Goal: Task Accomplishment & Management: Manage account settings

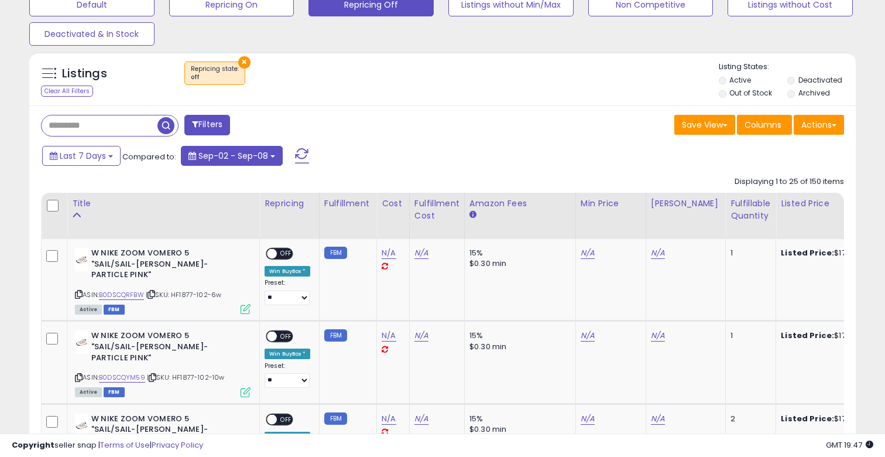
scroll to position [364, 0]
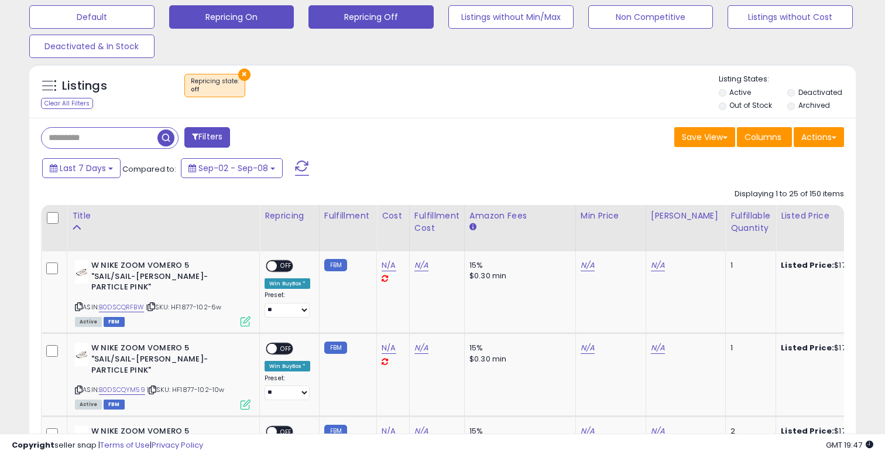
click at [268, 19] on button "Repricing On" at bounding box center [231, 16] width 125 height 23
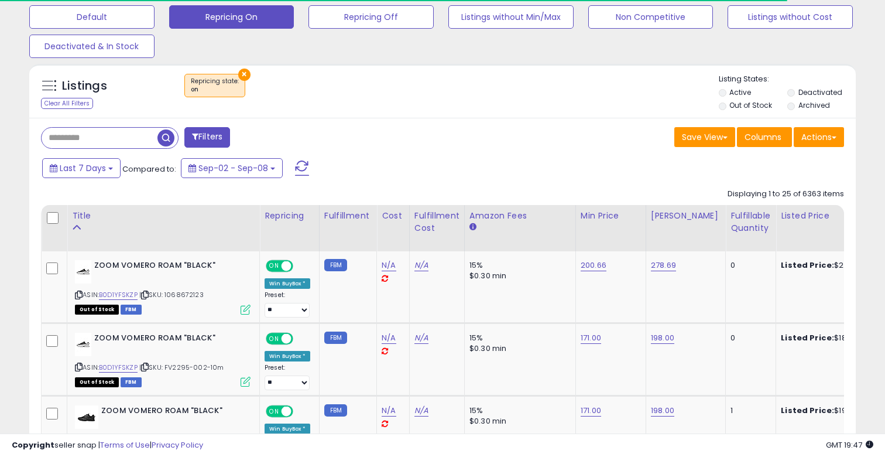
click at [756, 110] on label "Out of Stock" at bounding box center [750, 105] width 43 height 10
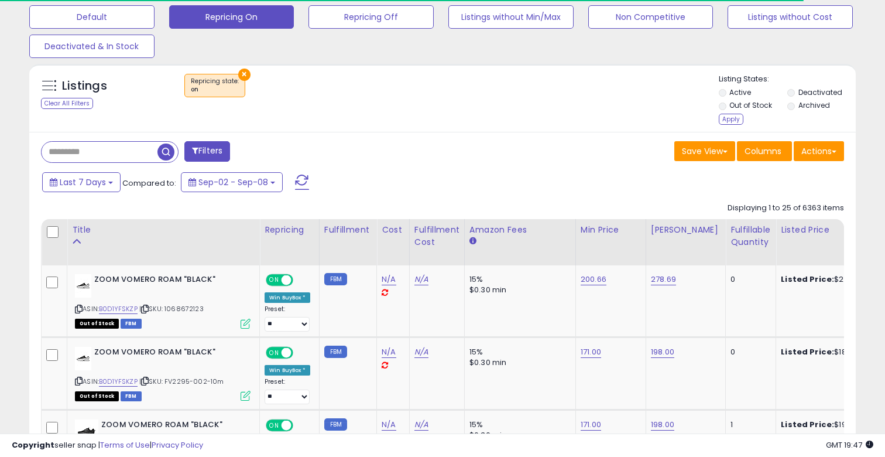
click at [725, 125] on div "Listing States: Active Deactivated Out of Stock Archived Apply" at bounding box center [788, 101] width 138 height 54
click at [725, 120] on div "Apply" at bounding box center [731, 119] width 25 height 11
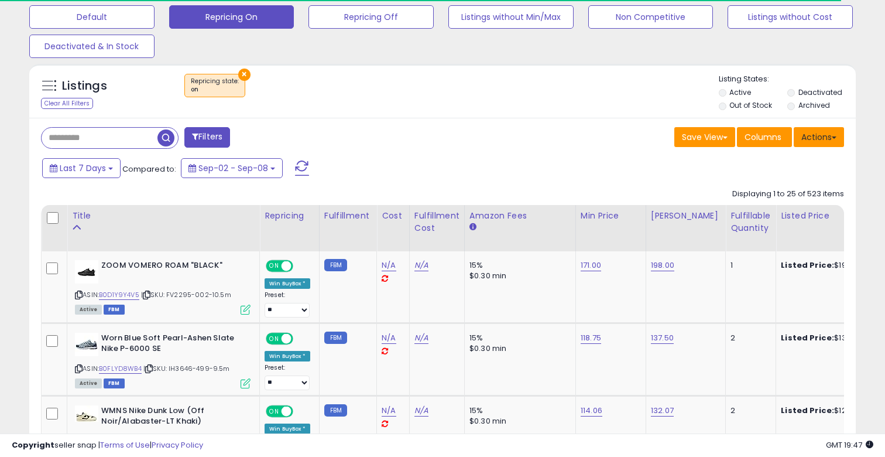
scroll to position [240, 478]
click at [836, 139] on button "Actions" at bounding box center [819, 137] width 50 height 20
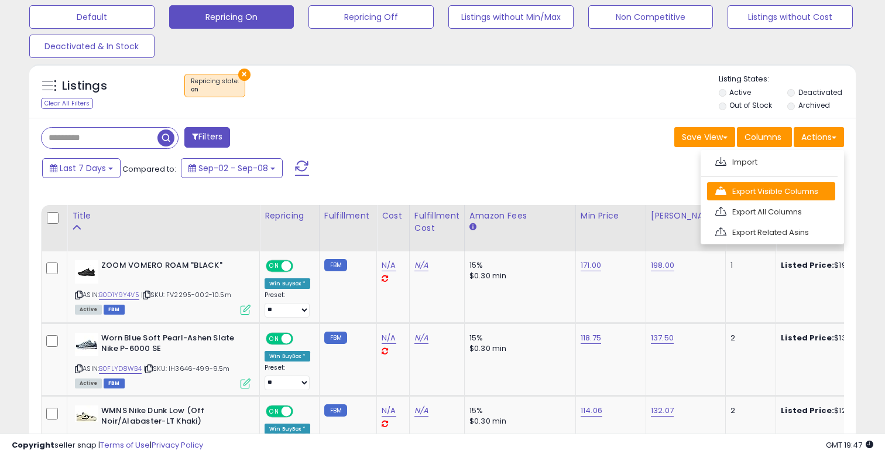
click at [808, 190] on link "Export Visible Columns" at bounding box center [771, 191] width 128 height 18
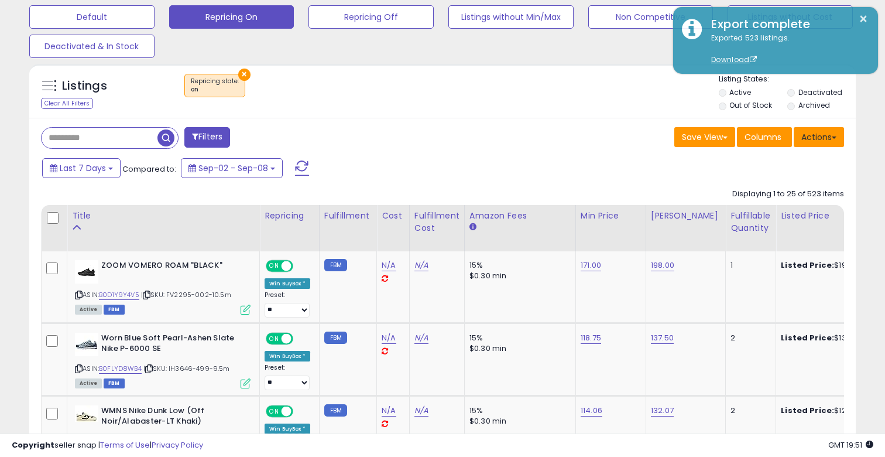
click at [831, 136] on button "Actions" at bounding box center [819, 137] width 50 height 20
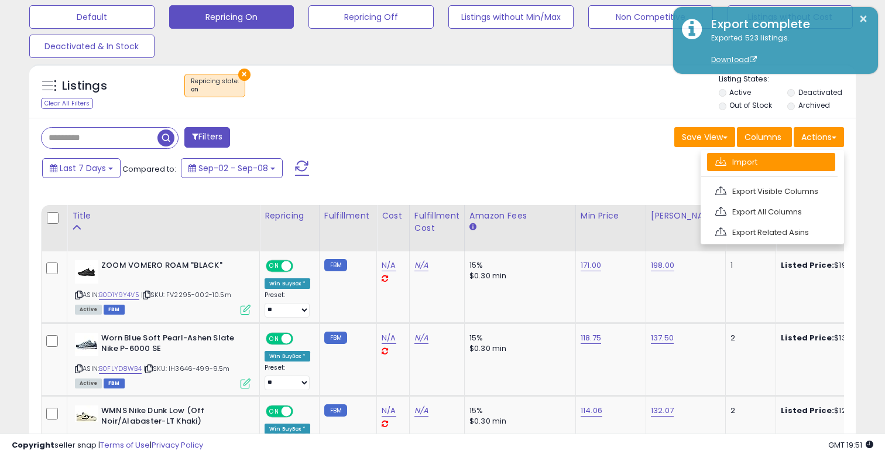
click at [763, 160] on link "Import" at bounding box center [771, 162] width 128 height 18
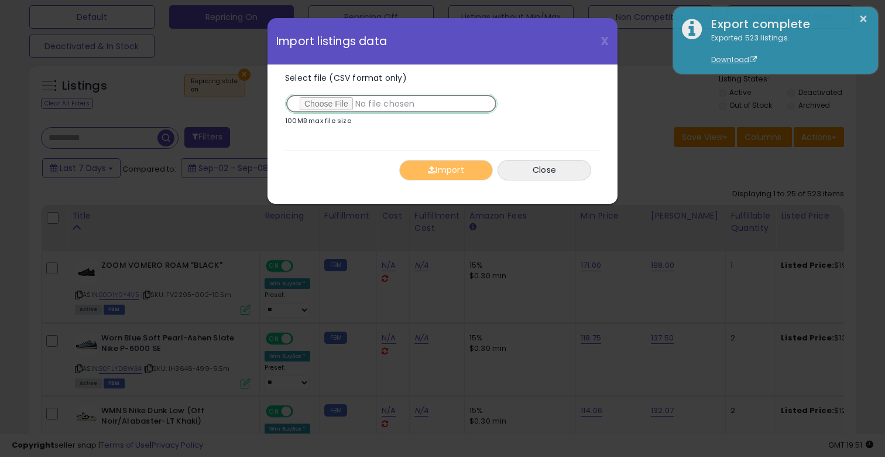
click at [321, 108] on input "Select file (CSV format only)" at bounding box center [391, 104] width 212 height 20
type input "**********"
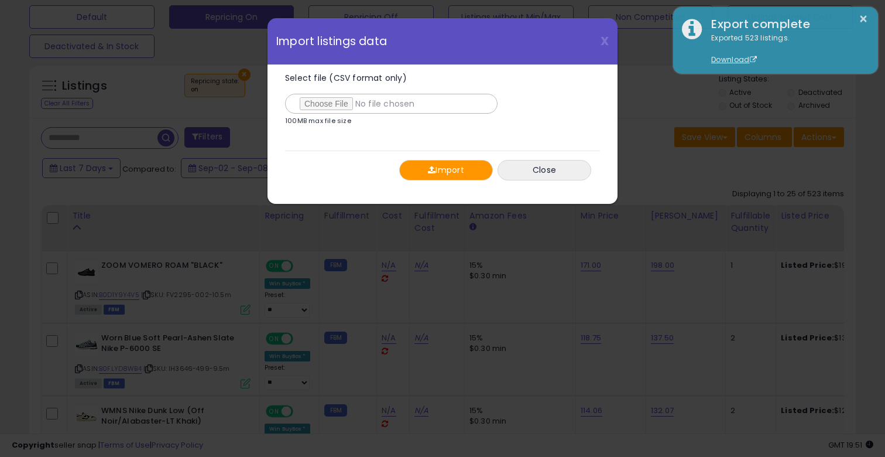
click at [461, 170] on button "Import" at bounding box center [446, 170] width 94 height 20
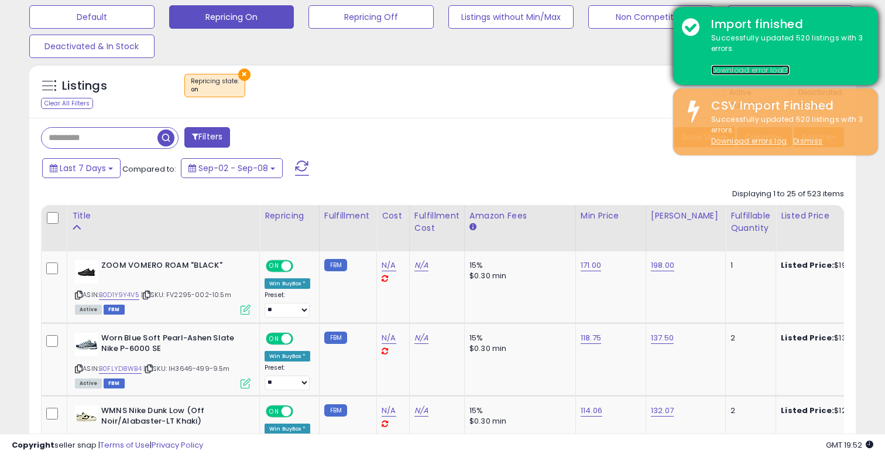
click at [737, 70] on link "Download error log" at bounding box center [750, 70] width 78 height 10
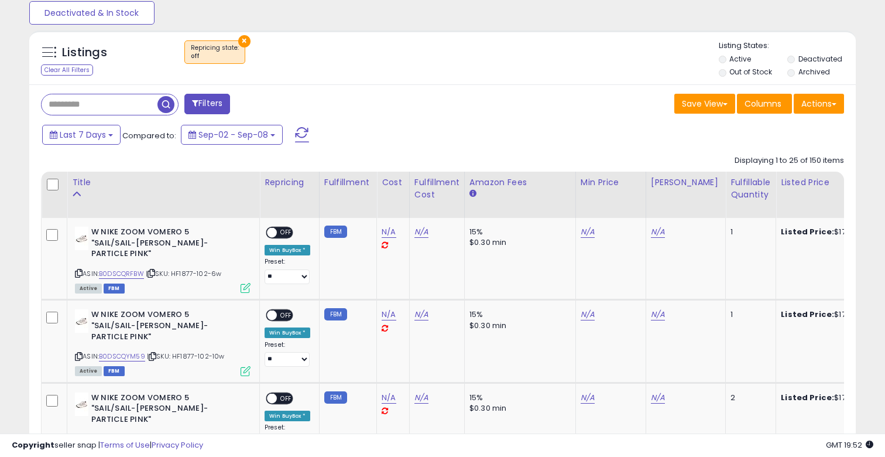
scroll to position [356, 0]
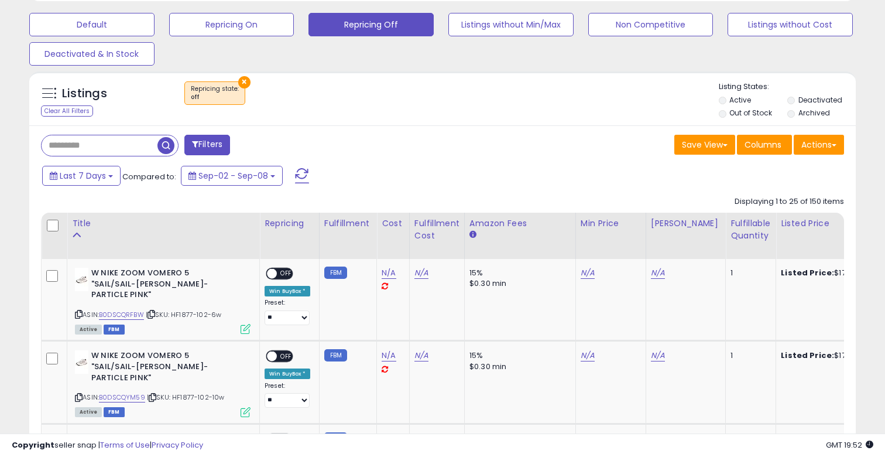
click at [838, 165] on div "Last 7 Days Compared to: Sep-02 - Sep-08" at bounding box center [440, 177] width 821 height 26
click at [833, 153] on button "Actions" at bounding box center [819, 145] width 50 height 20
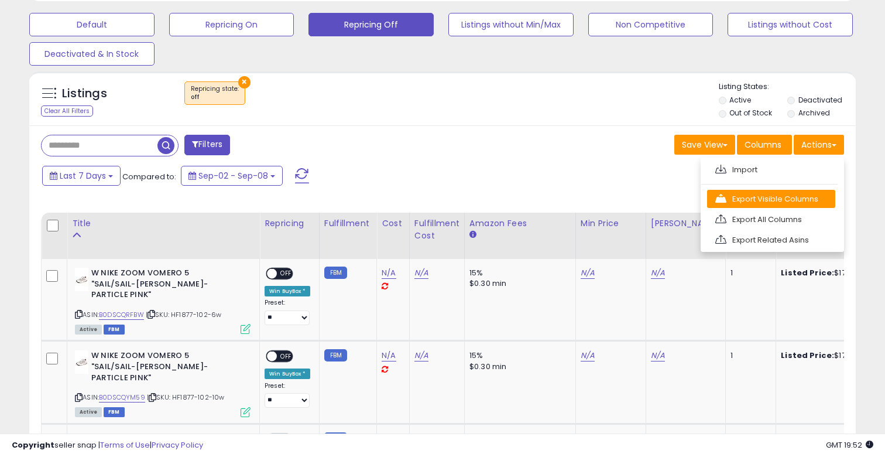
click at [787, 198] on link "Export Visible Columns" at bounding box center [771, 199] width 128 height 18
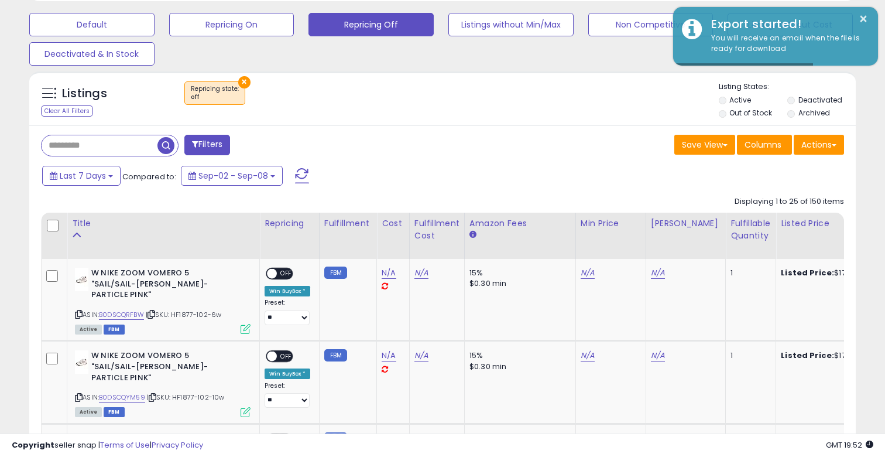
click at [84, 147] on input "text" at bounding box center [100, 145] width 116 height 20
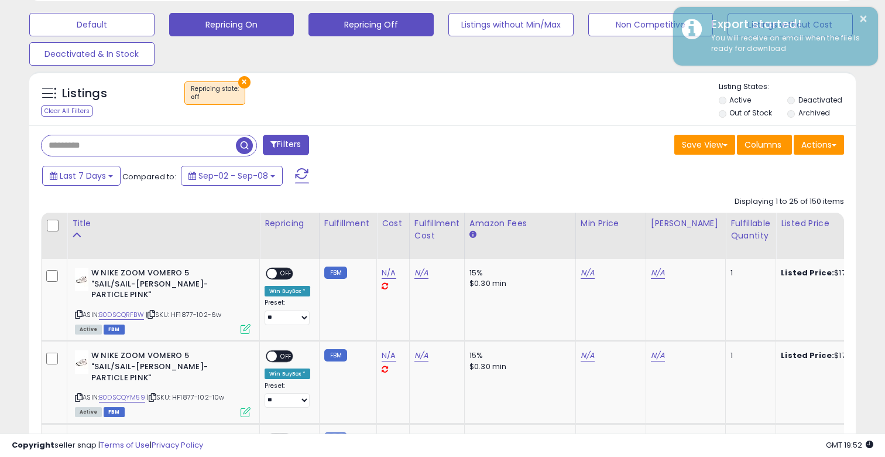
click at [244, 30] on button "Repricing On" at bounding box center [231, 24] width 125 height 23
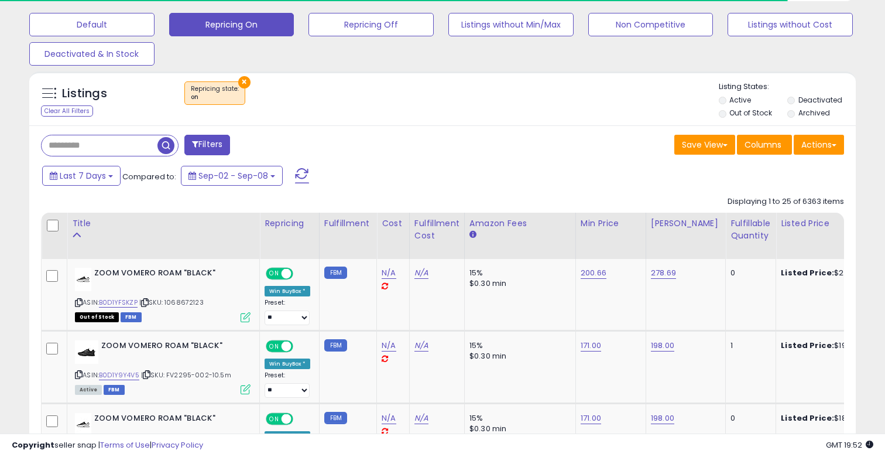
click at [735, 112] on label "Out of Stock" at bounding box center [750, 113] width 43 height 10
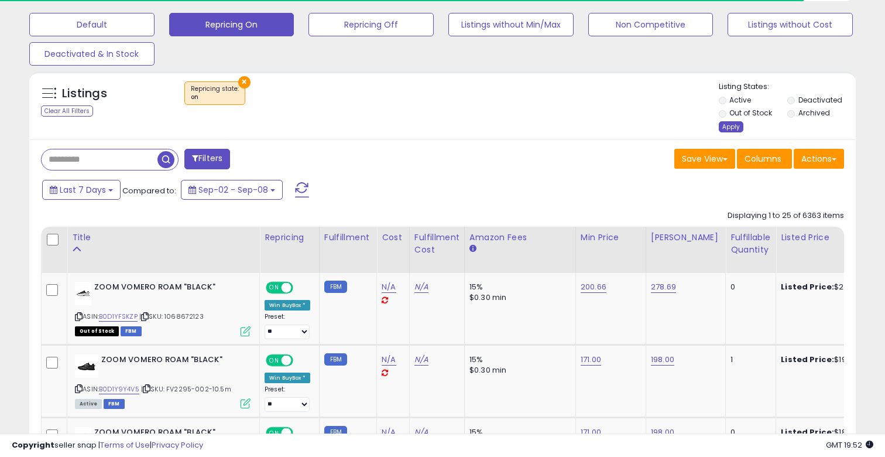
click at [738, 124] on div "Apply" at bounding box center [731, 126] width 25 height 11
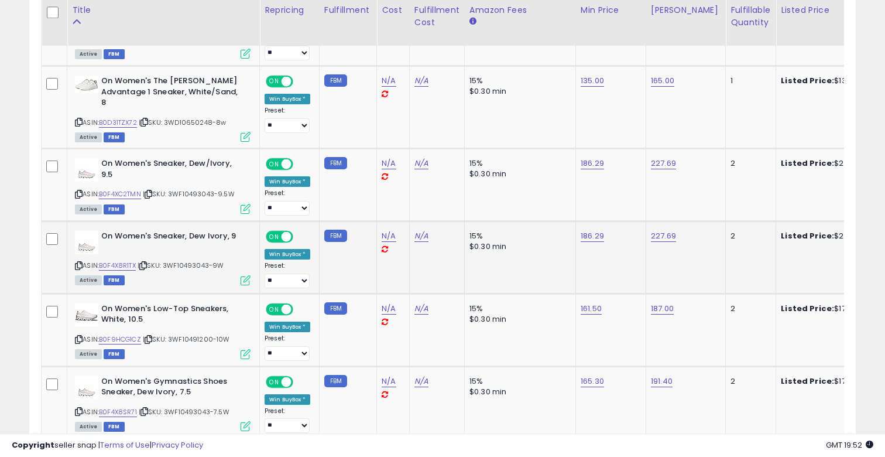
scroll to position [240, 478]
click at [126, 260] on link "B0F4X8R1TX" at bounding box center [117, 265] width 37 height 10
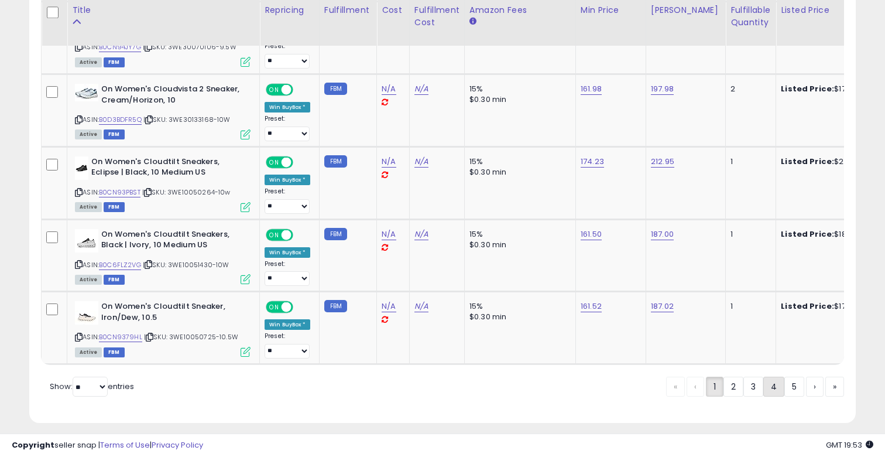
click at [770, 376] on link "4" at bounding box center [773, 386] width 21 height 20
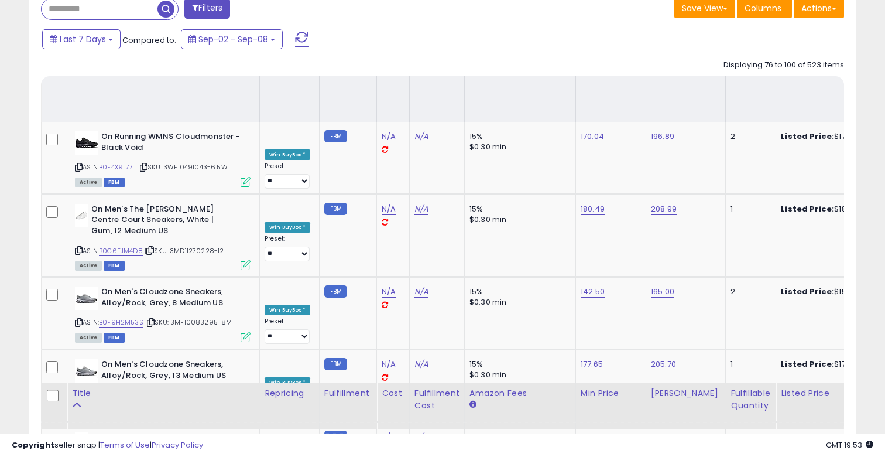
scroll to position [402, 0]
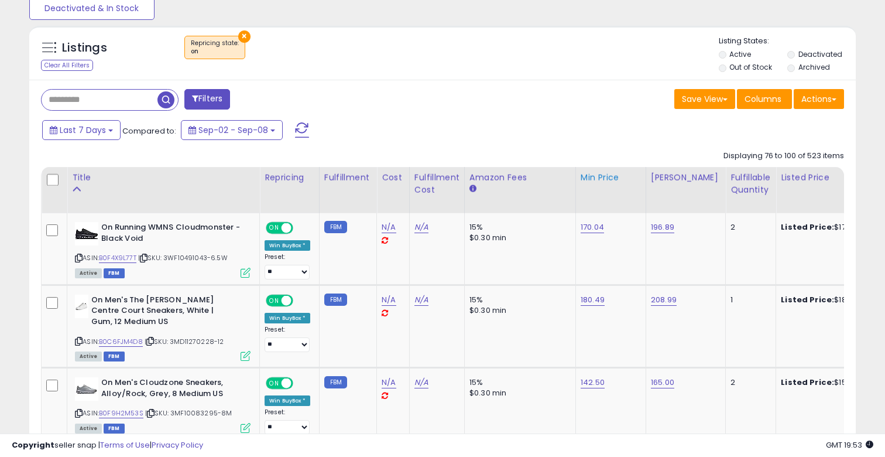
click at [601, 182] on div "Min Price" at bounding box center [611, 178] width 60 height 12
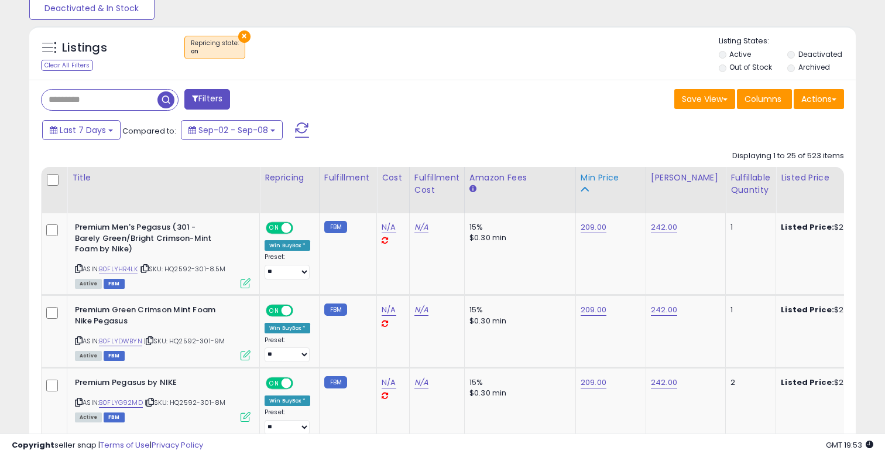
click at [599, 182] on div "Min Price" at bounding box center [611, 178] width 60 height 12
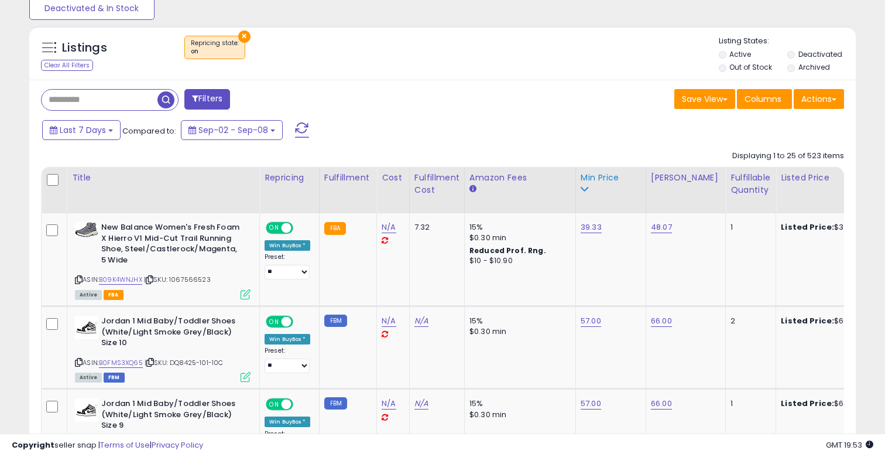
click at [585, 185] on icon at bounding box center [585, 189] width 8 height 8
click at [572, 184] on th "Amazon Fees" at bounding box center [519, 190] width 111 height 46
click at [581, 184] on div "Min Price" at bounding box center [611, 184] width 60 height 25
click at [586, 187] on div "Min Price" at bounding box center [611, 184] width 60 height 25
click at [587, 176] on div "Min Price" at bounding box center [611, 178] width 60 height 12
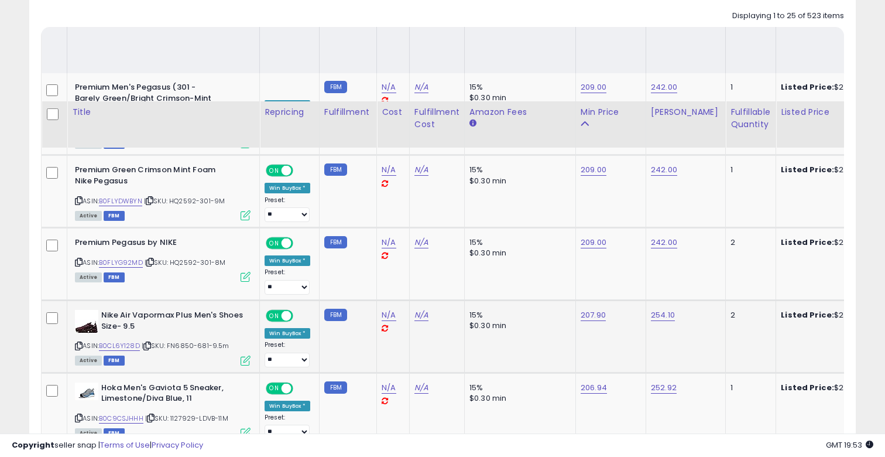
scroll to position [509, 0]
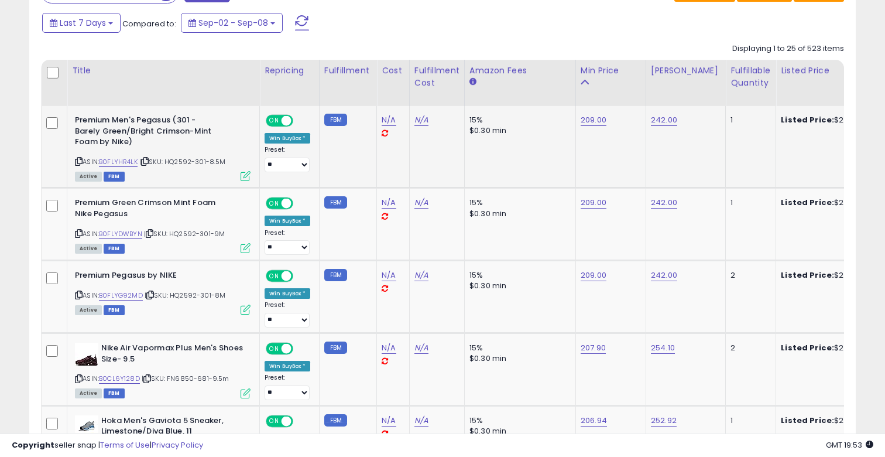
click at [595, 128] on td "209.00" at bounding box center [610, 147] width 70 height 82
click at [595, 126] on td "209.00" at bounding box center [610, 147] width 70 height 82
click at [595, 122] on link "209.00" at bounding box center [594, 120] width 26 height 12
type input "***"
click button "submit" at bounding box center [628, 91] width 20 height 18
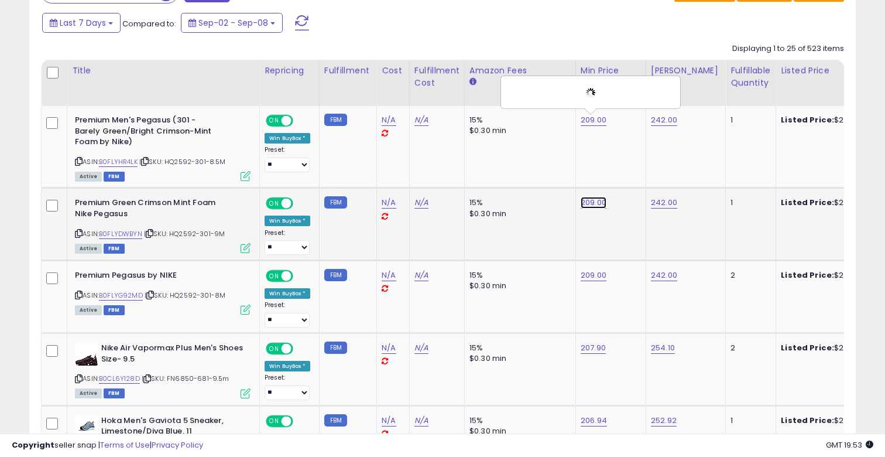
click at [592, 203] on link "209.00" at bounding box center [594, 203] width 26 height 12
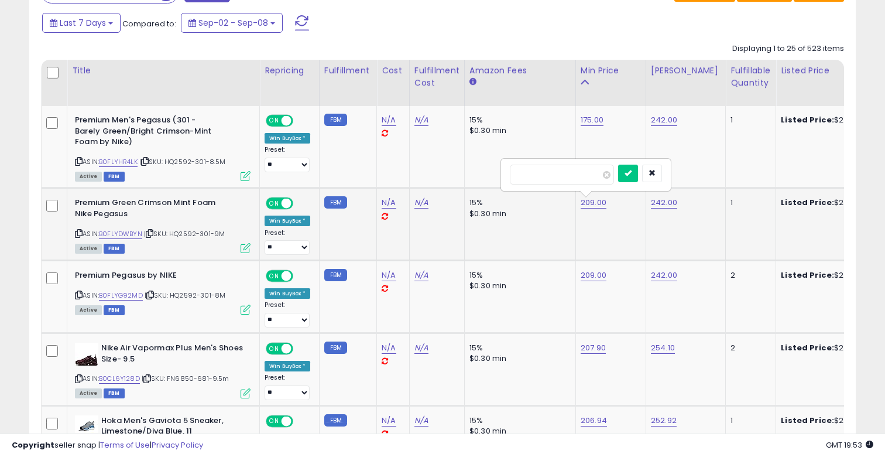
type input "***"
click button "submit" at bounding box center [628, 173] width 20 height 18
click at [592, 280] on link "209.00" at bounding box center [594, 275] width 26 height 12
type input "***"
click button "submit" at bounding box center [628, 246] width 20 height 18
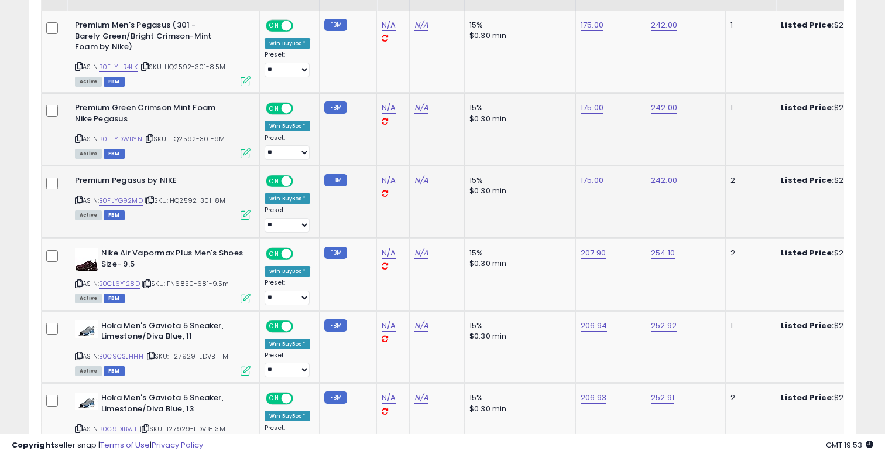
scroll to position [639, 0]
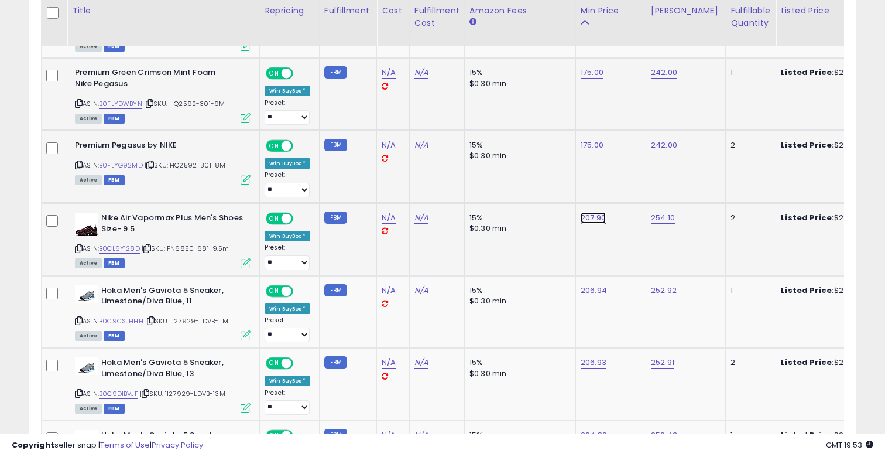
click at [595, 221] on link "207.90" at bounding box center [593, 218] width 25 height 12
type input "***"
click button "submit" at bounding box center [628, 189] width 20 height 18
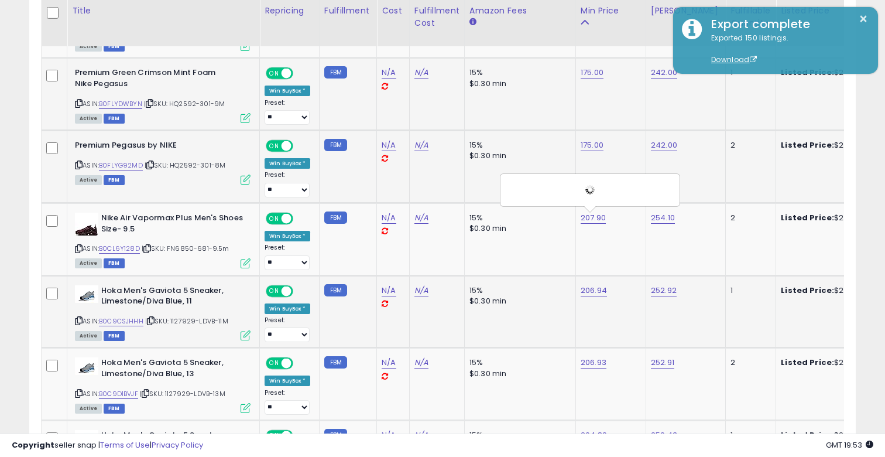
click at [599, 276] on td "206.94" at bounding box center [610, 311] width 70 height 73
click at [599, 285] on link "206.94" at bounding box center [594, 291] width 26 height 12
type input "***"
click button "submit" at bounding box center [628, 261] width 20 height 18
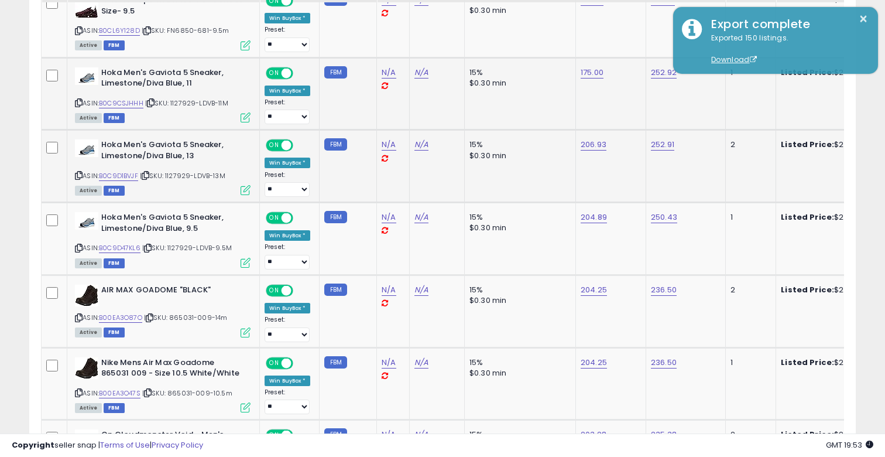
scroll to position [912, 0]
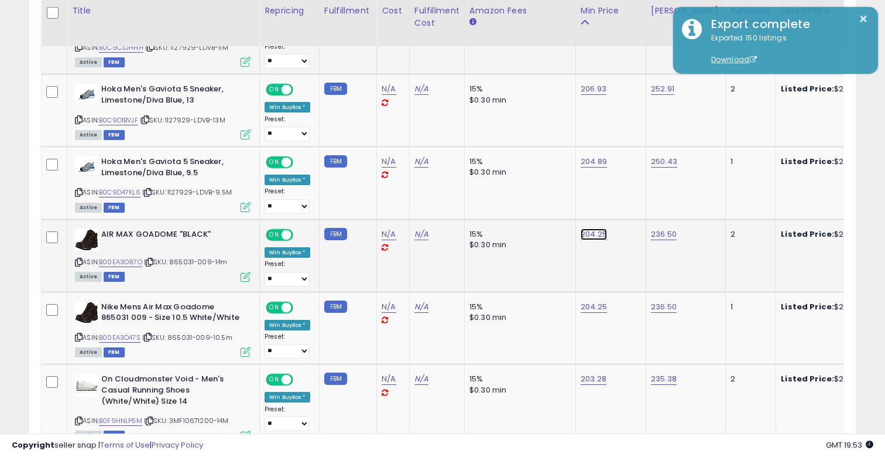
click at [592, 236] on link "204.25" at bounding box center [594, 234] width 26 height 12
type input "***"
click button "submit" at bounding box center [628, 205] width 20 height 18
click at [596, 309] on link "204.25" at bounding box center [594, 307] width 26 height 12
type input "***"
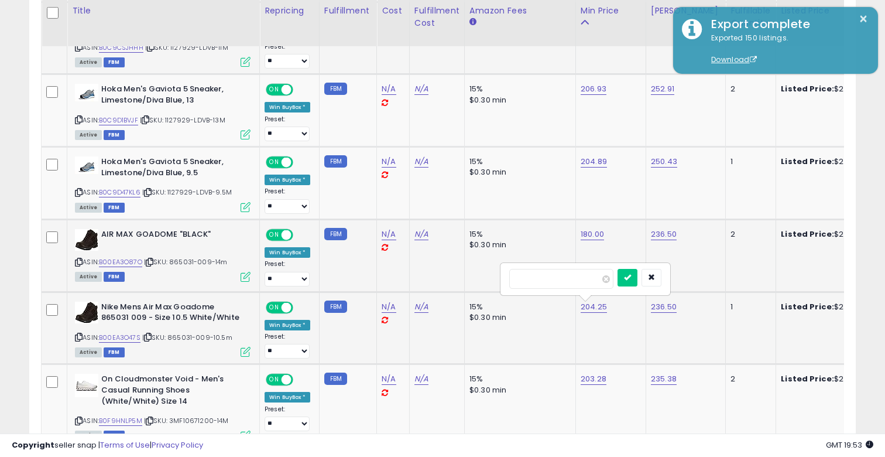
click button "submit" at bounding box center [628, 278] width 20 height 18
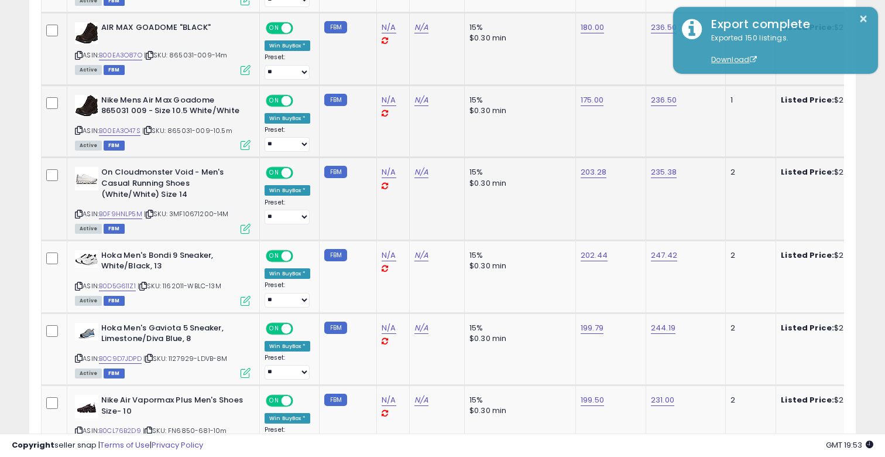
scroll to position [1140, 0]
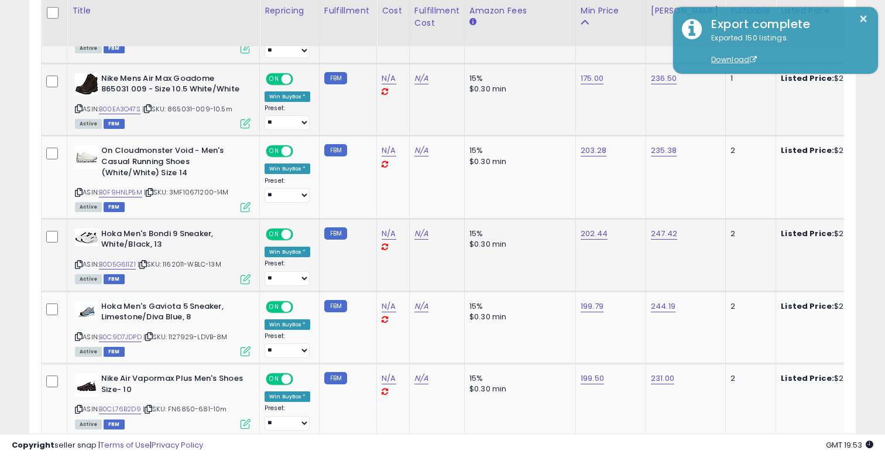
click at [594, 227] on td "202.44" at bounding box center [610, 254] width 70 height 73
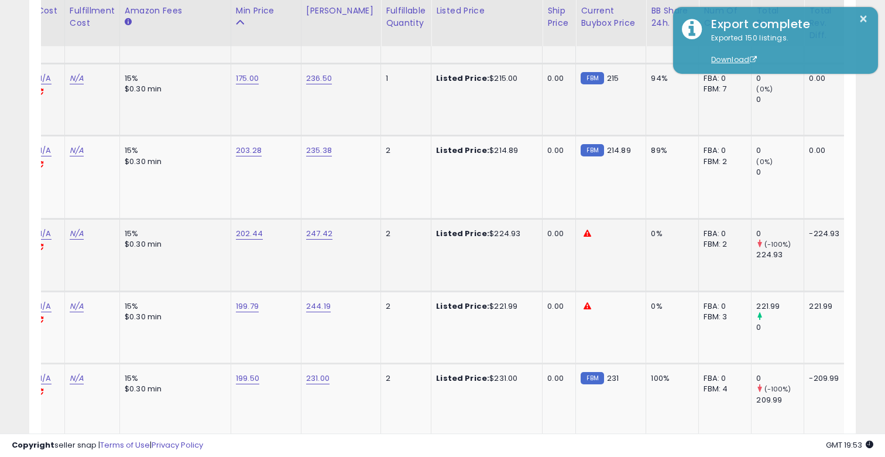
scroll to position [0, 0]
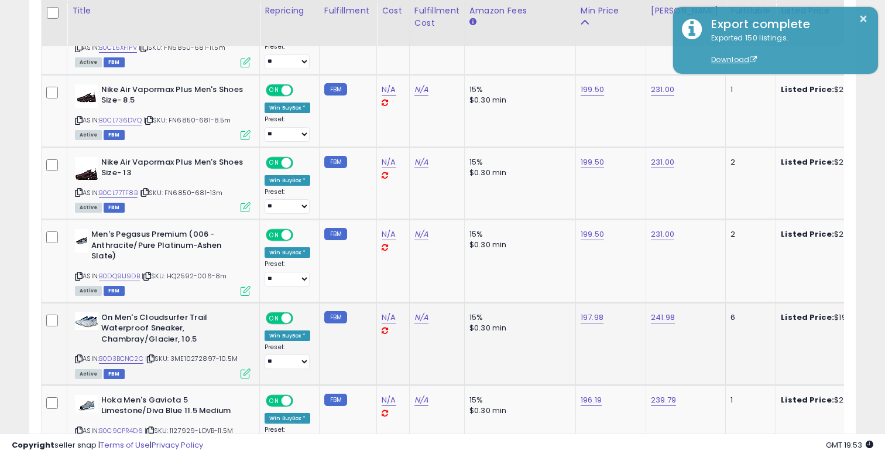
click at [585, 323] on td "197.98" at bounding box center [610, 343] width 70 height 83
click at [585, 319] on link "197.98" at bounding box center [592, 317] width 23 height 12
type input "***"
click button "submit" at bounding box center [626, 288] width 20 height 18
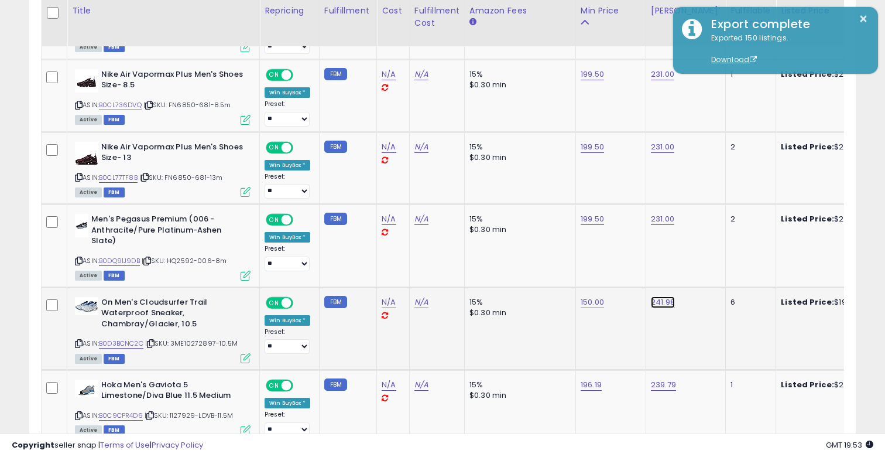
click at [663, 301] on link "241.98" at bounding box center [663, 302] width 24 height 12
type input "***"
click button "submit" at bounding box center [697, 273] width 20 height 18
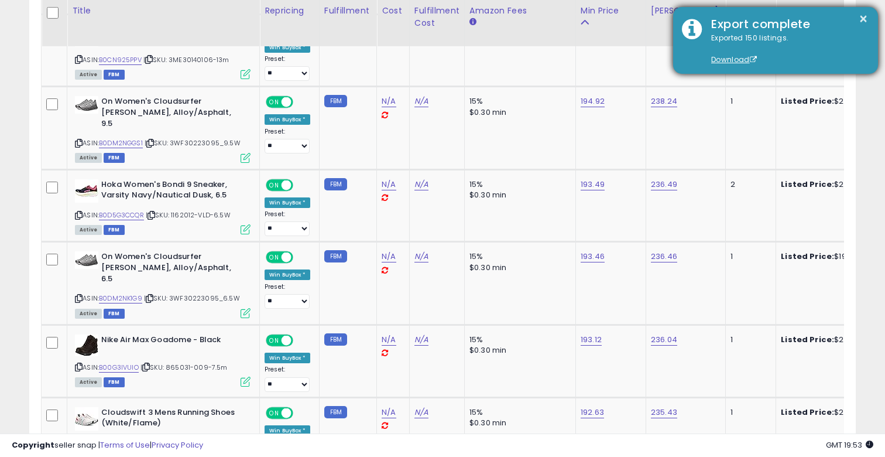
click at [787, 41] on div "Exported 150 listings. Download" at bounding box center [785, 49] width 167 height 33
click at [746, 71] on div "× Export complete Exported 150 listings. Download" at bounding box center [775, 40] width 205 height 67
click at [740, 60] on link "Download" at bounding box center [734, 59] width 46 height 10
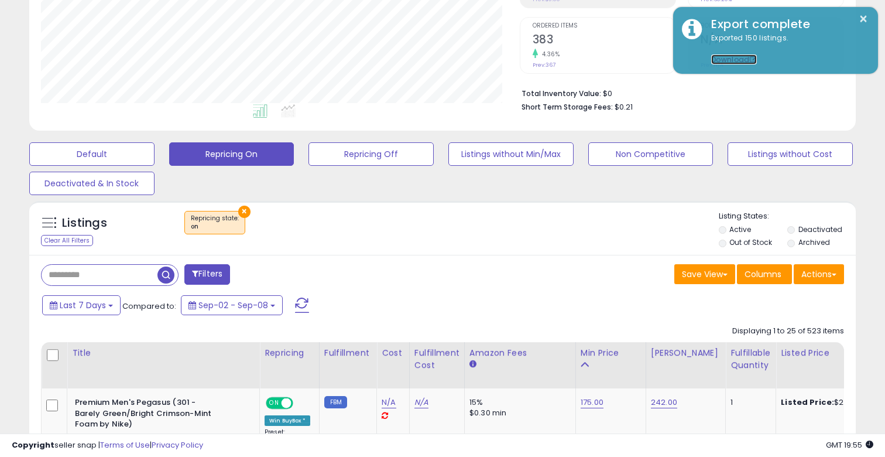
scroll to position [222, 0]
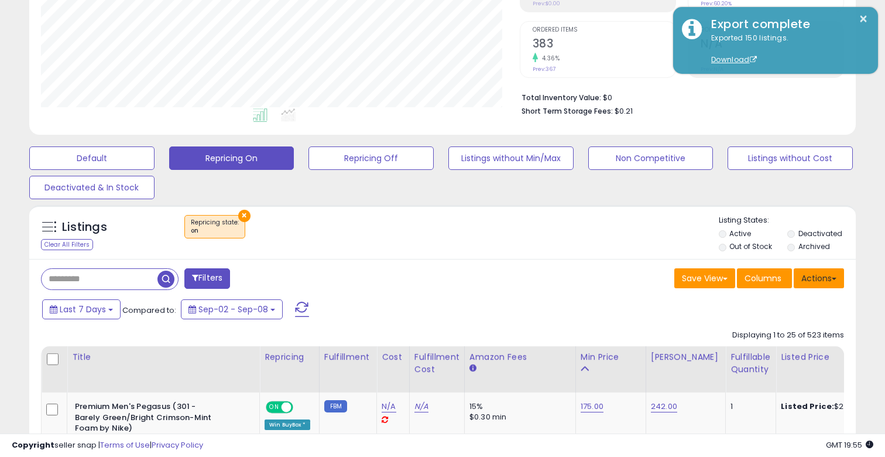
click at [826, 275] on button "Actions" at bounding box center [819, 278] width 50 height 20
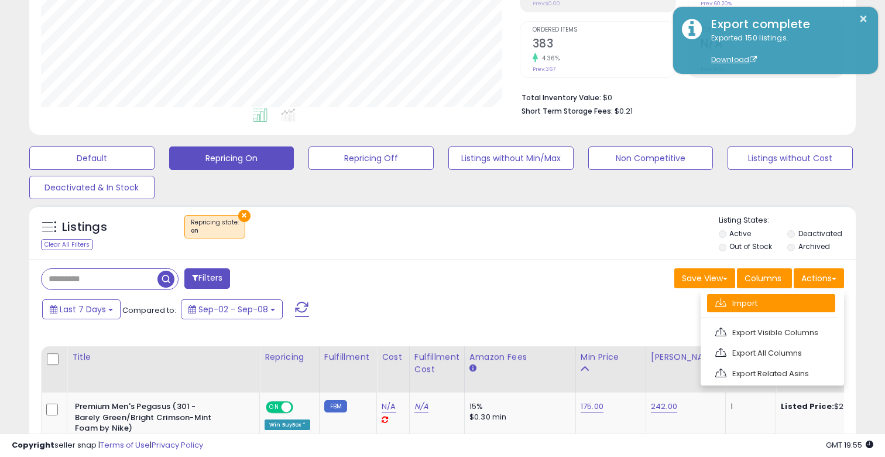
click at [748, 306] on link "Import" at bounding box center [771, 303] width 128 height 18
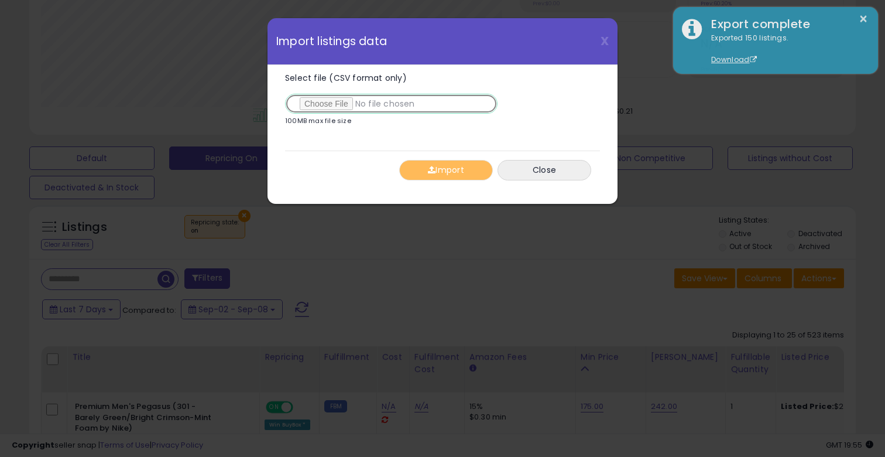
click at [342, 103] on input "Select file (CSV format only)" at bounding box center [391, 104] width 212 height 20
type input "**********"
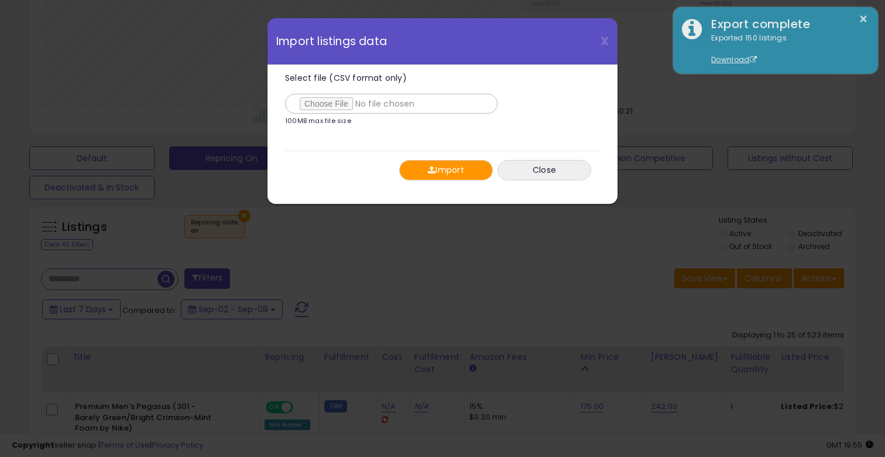
click at [434, 163] on button "Import" at bounding box center [446, 170] width 94 height 20
